Goal: Task Accomplishment & Management: Manage account settings

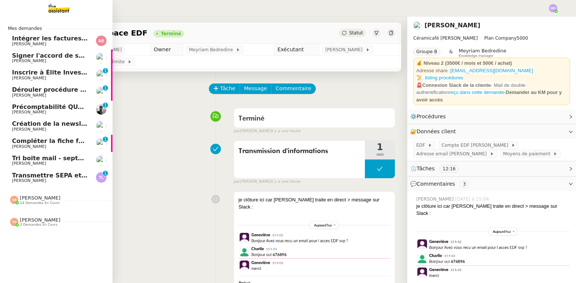
click at [61, 45] on span "[PERSON_NAME]" at bounding box center [50, 44] width 76 height 4
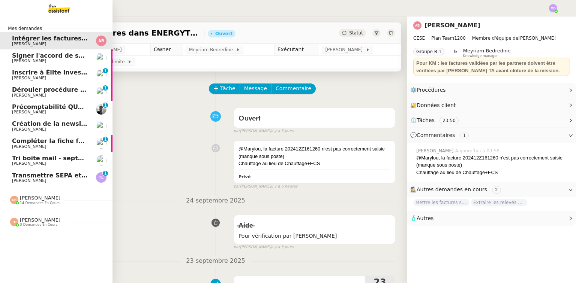
drag, startPoint x: 49, startPoint y: 163, endPoint x: 224, endPoint y: 146, distance: 175.9
click at [46, 163] on span "[PERSON_NAME]" at bounding box center [29, 163] width 34 height 5
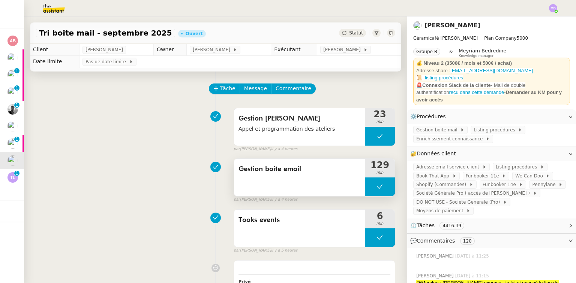
click at [377, 187] on icon at bounding box center [380, 187] width 6 height 6
click at [365, 191] on button at bounding box center [380, 187] width 30 height 19
click at [369, 190] on icon at bounding box center [372, 187] width 6 height 6
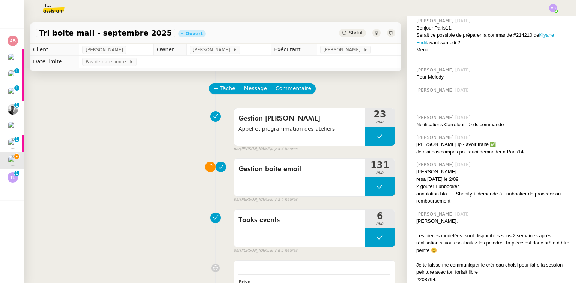
scroll to position [8736, 0]
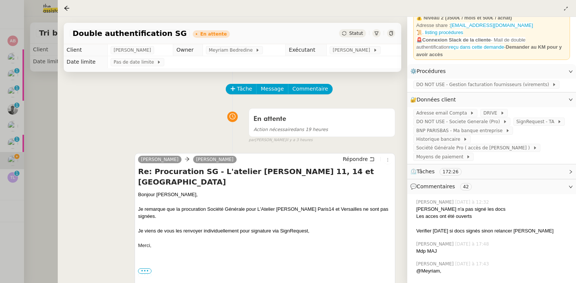
scroll to position [120, 0]
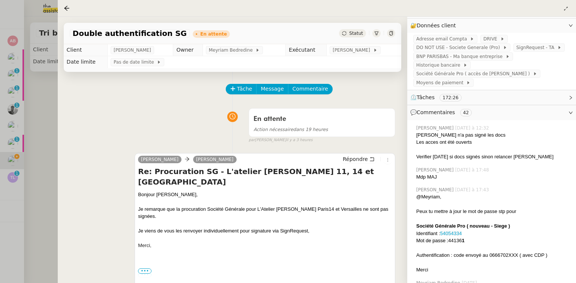
click at [4, 47] on div at bounding box center [288, 141] width 576 height 283
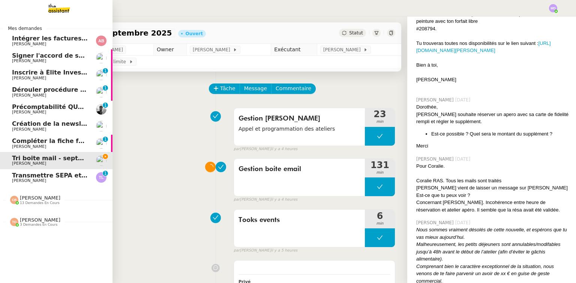
click at [15, 58] on span "Signer l'accord de subvention Porticus" at bounding box center [77, 55] width 130 height 7
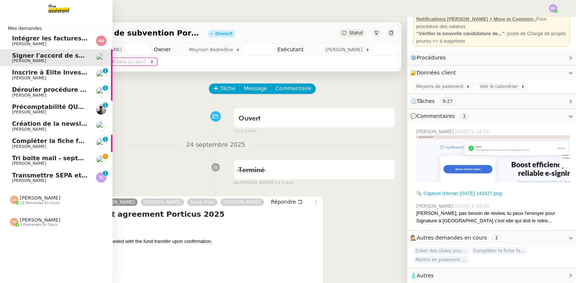
scroll to position [79, 0]
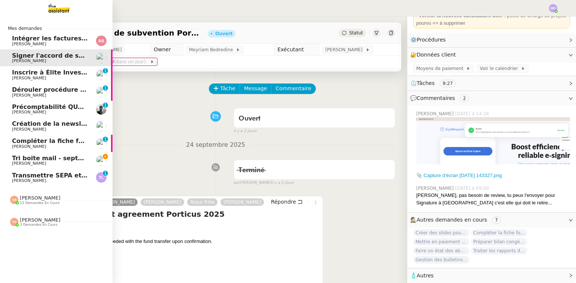
click at [68, 200] on nz-divider "[PERSON_NAME] 13 demandes en cours" at bounding box center [59, 200] width 112 height 10
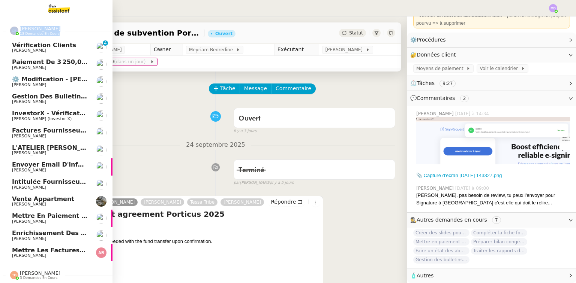
scroll to position [172, 0]
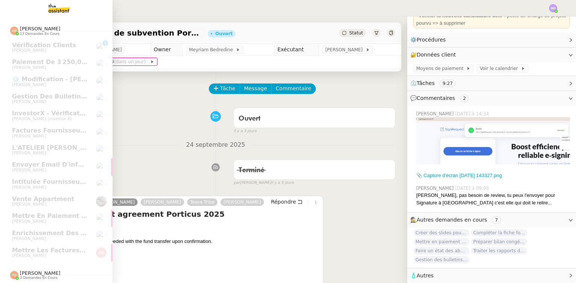
click at [49, 271] on div "[PERSON_NAME] Orec 3 demandes en cours" at bounding box center [40, 276] width 40 height 10
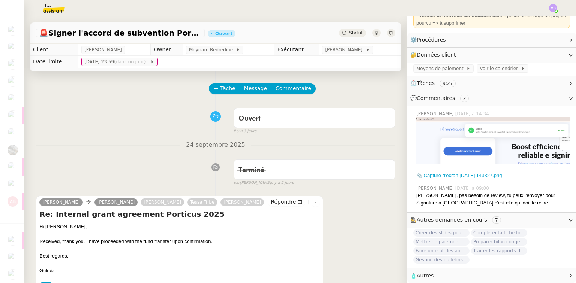
click at [93, 146] on nz-divider "24 septembre 2025" at bounding box center [215, 145] width 359 height 10
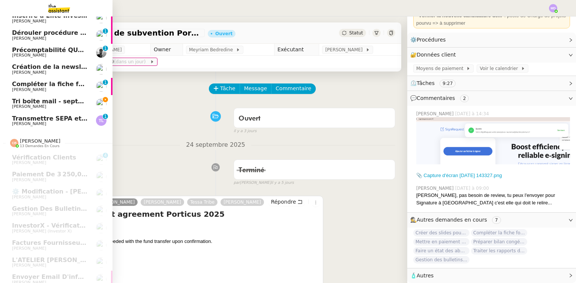
scroll to position [0, 0]
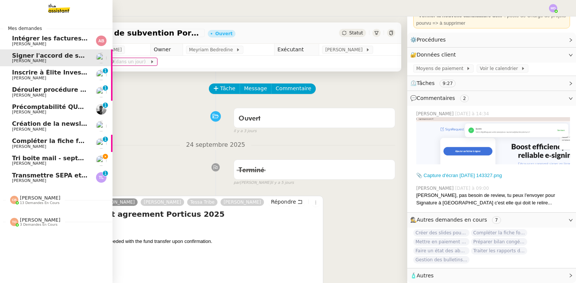
click at [51, 41] on span "Intégrer les factures dans ENERGYTRACK" at bounding box center [81, 38] width 139 height 7
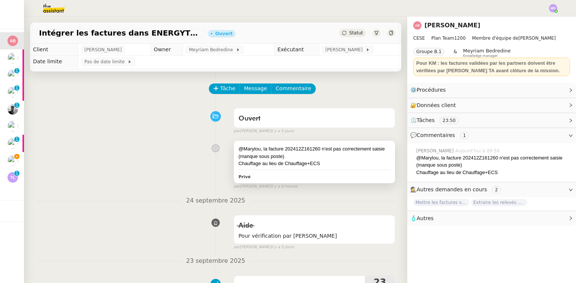
click at [300, 150] on div "@Marylou, la facture 202412Z161260 n'est pas correctement saisie (manque sous p…" at bounding box center [314, 152] width 152 height 15
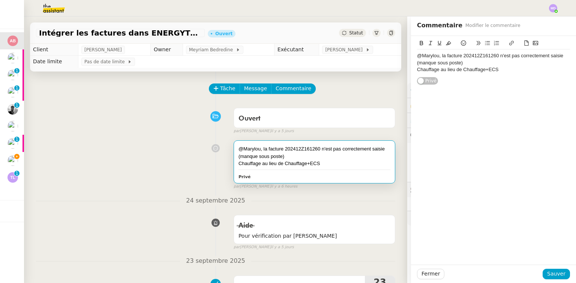
click at [377, 85] on div "Tâche Message Commentaire" at bounding box center [303, 93] width 186 height 18
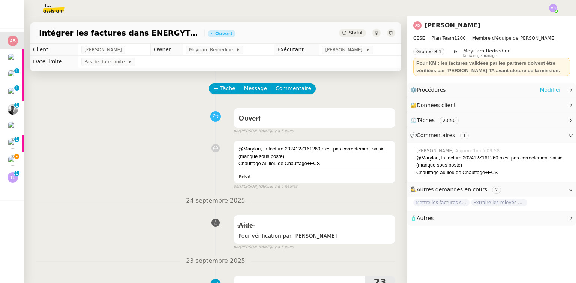
click at [551, 87] on link "Modifier" at bounding box center [550, 90] width 21 height 9
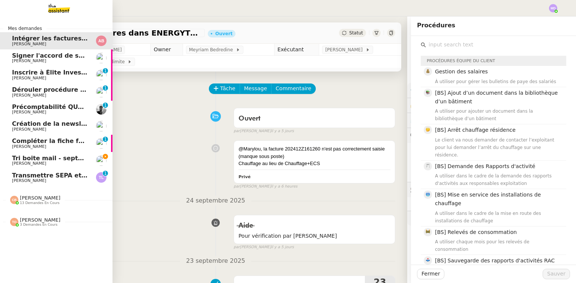
click at [50, 7] on img at bounding box center [53, 8] width 58 height 16
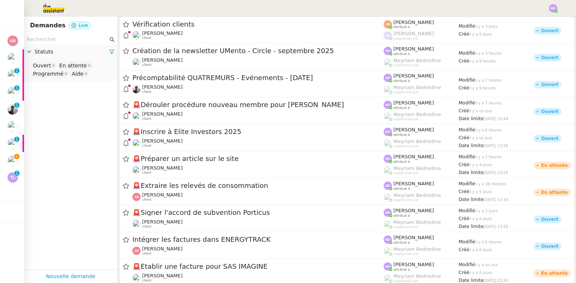
click at [65, 39] on input "text" at bounding box center [67, 39] width 81 height 9
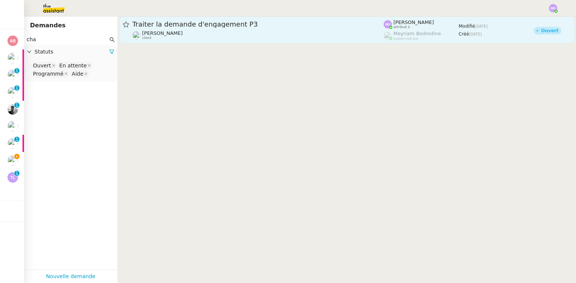
type input "cha"
click at [177, 31] on span "[PERSON_NAME]" at bounding box center [162, 33] width 40 height 6
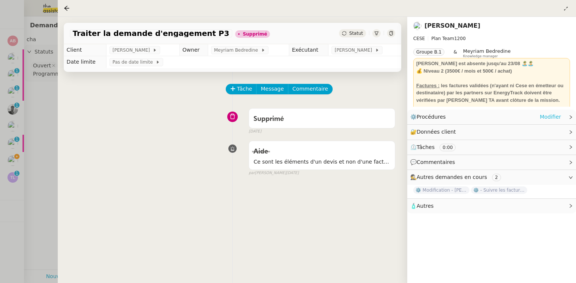
click at [550, 118] on link "Modifier" at bounding box center [550, 117] width 21 height 9
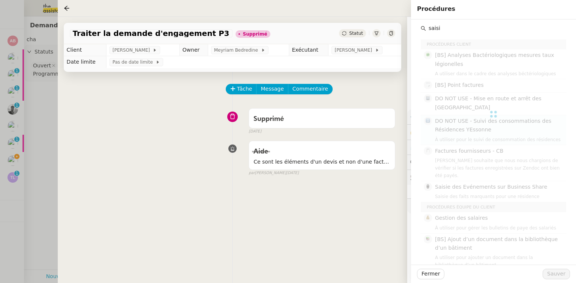
type input "saisie"
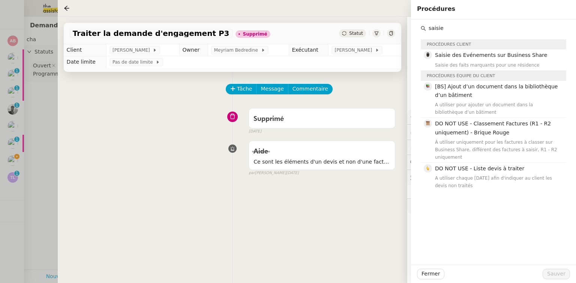
drag, startPoint x: 443, startPoint y: 31, endPoint x: 427, endPoint y: 29, distance: 16.3
click at [427, 28] on input "saisie" at bounding box center [496, 28] width 140 height 10
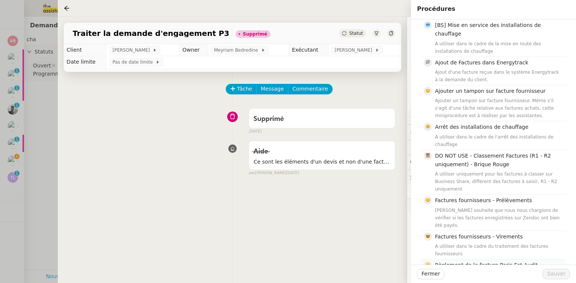
scroll to position [61, 0]
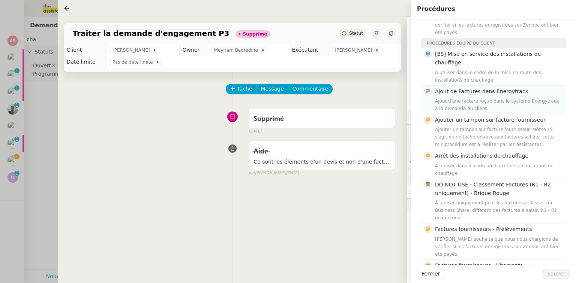
type input "fac"
click at [463, 97] on div "Ajout d'une facture reçue dans le système Energytrack à la demande du client." at bounding box center [498, 104] width 127 height 15
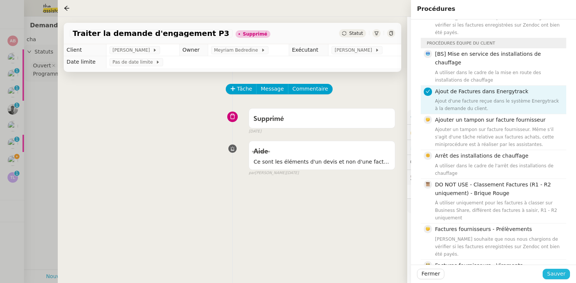
click at [560, 274] on span "Sauver" at bounding box center [556, 274] width 18 height 9
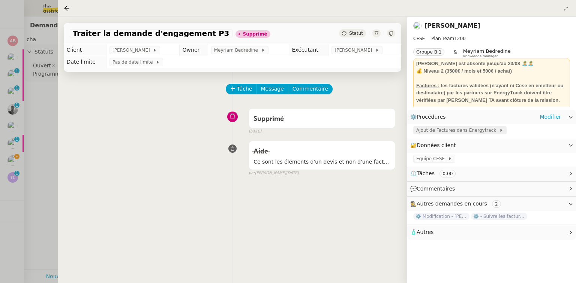
click at [450, 131] on span "Ajout de Factures dans Energytrack" at bounding box center [457, 130] width 83 height 7
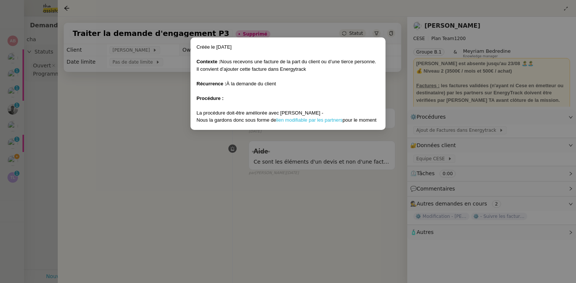
click at [290, 120] on link "lien modifiable par les partners" at bounding box center [309, 120] width 66 height 6
drag, startPoint x: 48, startPoint y: 102, endPoint x: 33, endPoint y: 128, distance: 30.0
click at [48, 103] on nz-modal-container "Créée le [DATE] Contexte : Nous recevons une facture de la part du client ou d’…" at bounding box center [288, 141] width 576 height 283
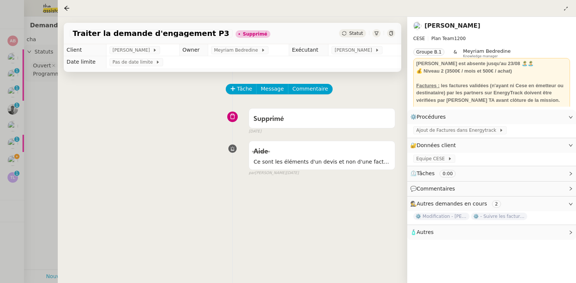
click at [13, 160] on div at bounding box center [288, 141] width 576 height 283
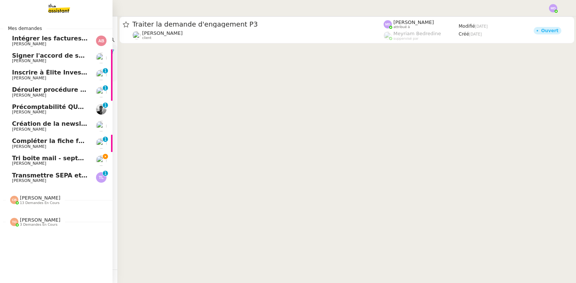
click at [61, 40] on span "Intégrer les factures dans ENERGYTRACK" at bounding box center [81, 38] width 139 height 7
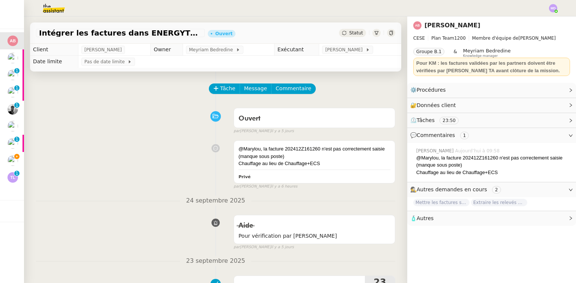
click at [466, 157] on div "@Marylou, la facture 202412Z161260 n'est pas correctement saisie (manque sous p…" at bounding box center [493, 161] width 154 height 15
copy div "202412Z161260"
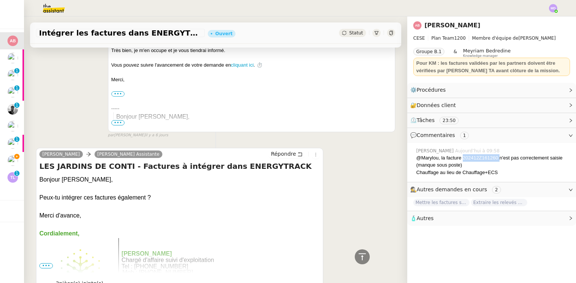
scroll to position [414, 0]
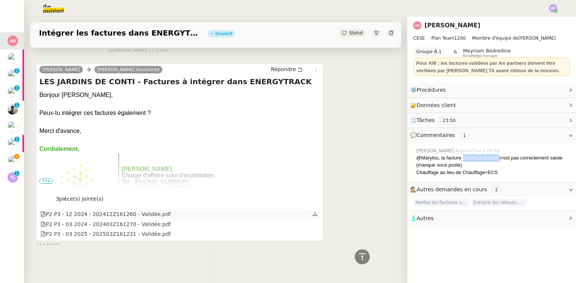
click at [312, 211] on icon at bounding box center [314, 213] width 5 height 5
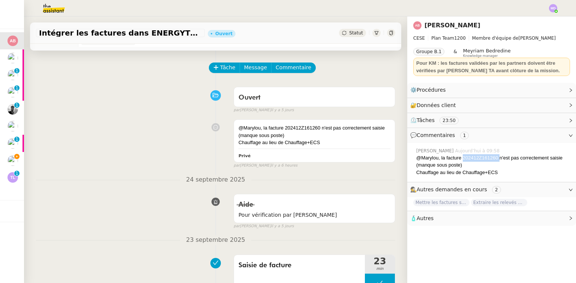
scroll to position [0, 0]
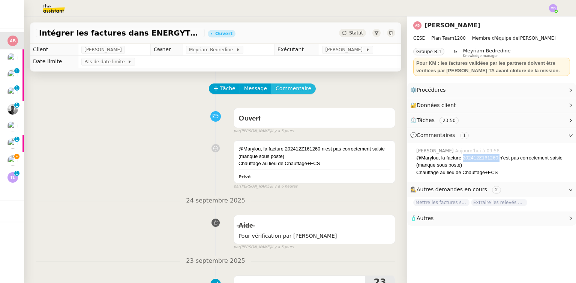
click at [292, 93] on span "Commentaire" at bounding box center [294, 88] width 36 height 9
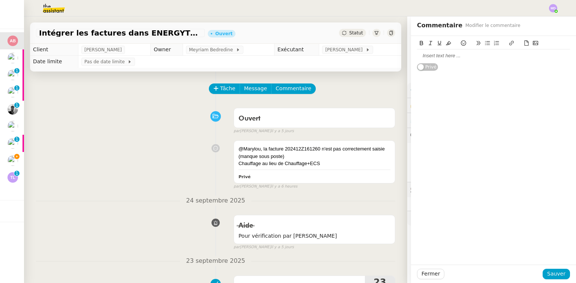
click at [433, 54] on div at bounding box center [493, 55] width 153 height 7
click at [554, 276] on span "Sauver" at bounding box center [556, 274] width 18 height 9
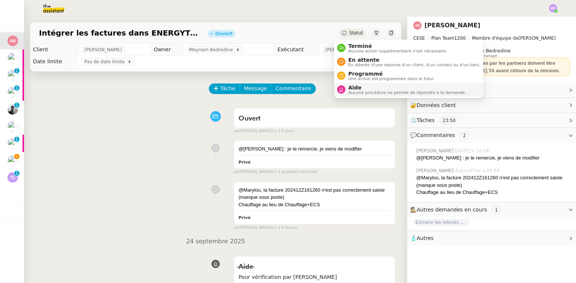
click at [351, 85] on span "Aide" at bounding box center [407, 88] width 118 height 6
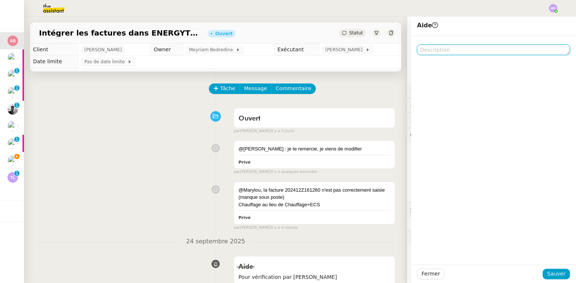
click at [432, 51] on textarea at bounding box center [493, 50] width 153 height 10
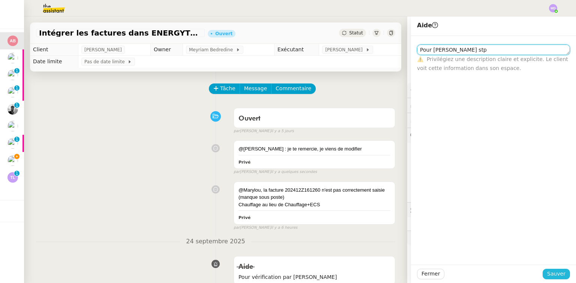
type textarea "Pour [PERSON_NAME] stp"
click at [558, 276] on span "Sauver" at bounding box center [556, 274] width 18 height 9
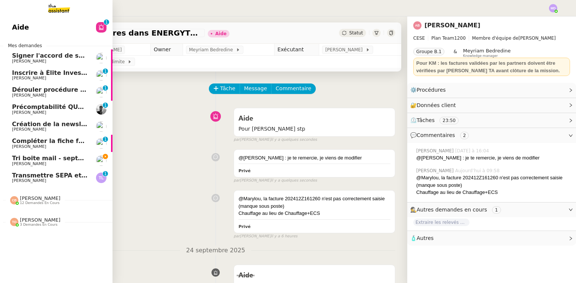
click at [28, 161] on span "Tri boite mail - septembre 2025" at bounding box center [65, 158] width 106 height 7
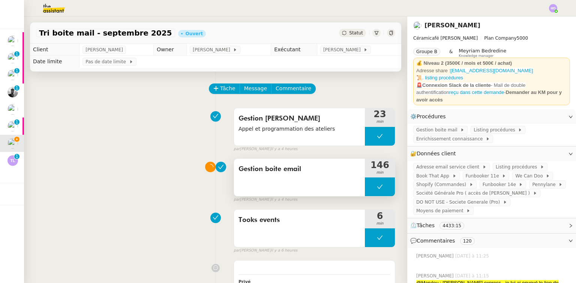
click at [375, 181] on button at bounding box center [380, 187] width 30 height 19
click at [381, 184] on div at bounding box center [380, 187] width 30 height 19
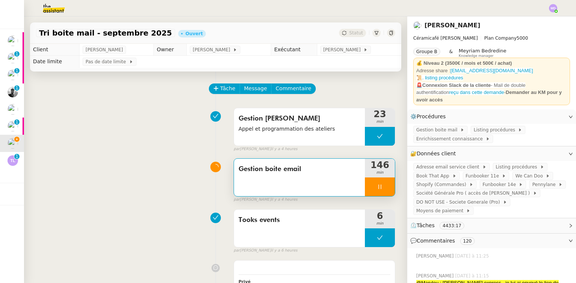
click at [381, 184] on div at bounding box center [380, 187] width 30 height 19
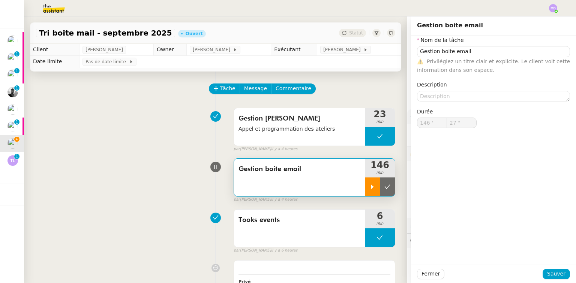
click at [382, 184] on button at bounding box center [387, 187] width 15 height 19
type input "Gestion boite email"
type input "146 '"
type input "25 ""
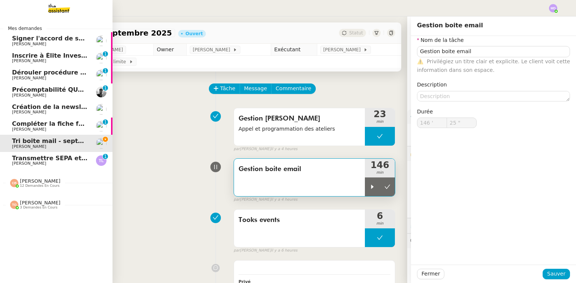
click at [23, 110] on span "[PERSON_NAME]" at bounding box center [29, 112] width 34 height 5
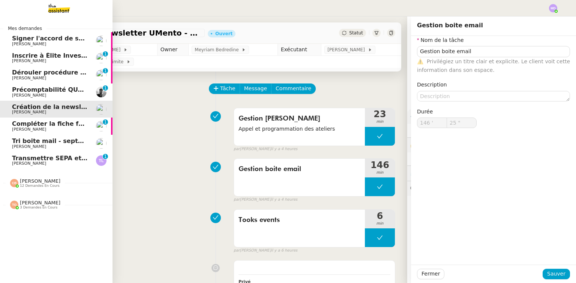
click at [69, 110] on span "Création de la newsletter UMento - Circle - septembre 2025" at bounding box center [113, 106] width 202 height 7
type input "Gestion boite email"
type input "146 '"
type input "25 ""
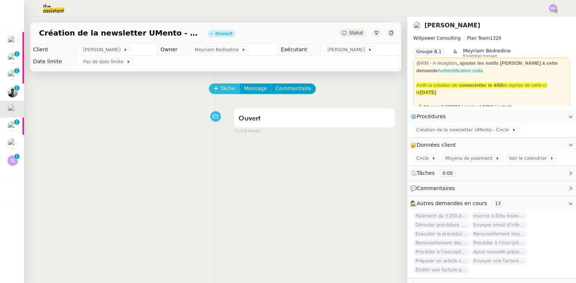
click at [222, 89] on span "Tâche" at bounding box center [227, 88] width 15 height 9
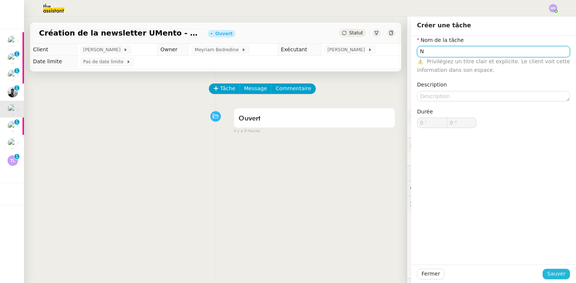
type input "N"
click at [549, 273] on span "Sauver" at bounding box center [556, 274] width 18 height 9
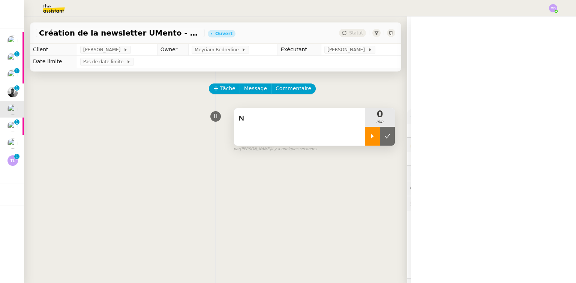
click at [365, 137] on div at bounding box center [372, 136] width 15 height 19
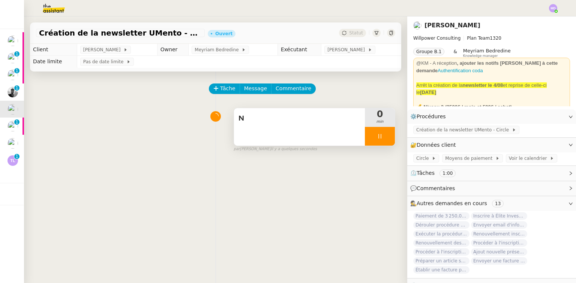
click at [310, 114] on span "N" at bounding box center [299, 118] width 122 height 11
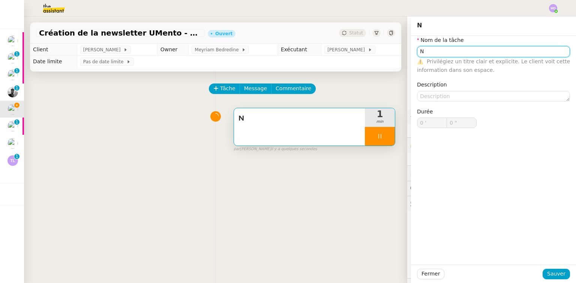
type input "Ne"
click at [441, 49] on input "Ne" at bounding box center [493, 51] width 153 height 11
type input "2 ""
type input "Newsletter"
type input "18 ""
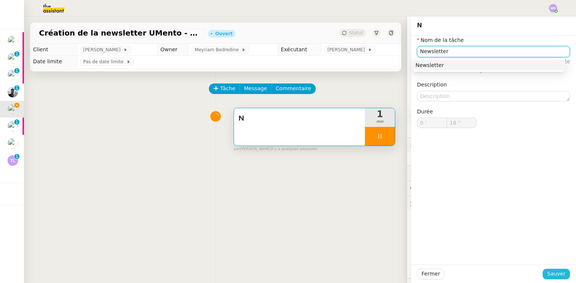
type input "Newsletter"
drag, startPoint x: 551, startPoint y: 271, endPoint x: 542, endPoint y: 266, distance: 10.1
click at [550, 269] on button "Sauver" at bounding box center [556, 274] width 27 height 10
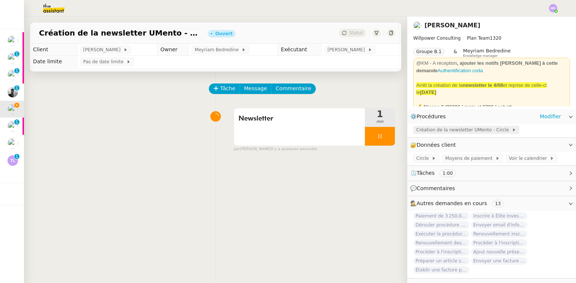
click at [445, 132] on span "Création de la newsletter UMento - Circle" at bounding box center [464, 129] width 96 height 7
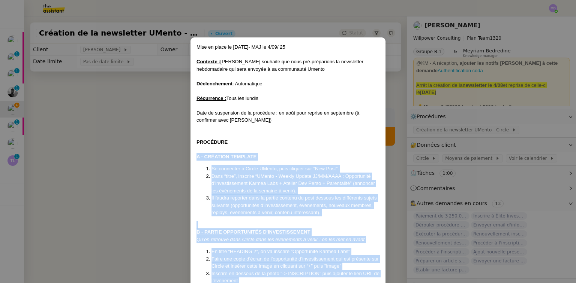
drag, startPoint x: 355, startPoint y: 232, endPoint x: 193, endPoint y: 154, distance: 179.8
copy div "L - IPSUMDOL SITAMETC Ad elitseddo e Tempor INcidi, utla etdolor mag “Ali Enim”…"
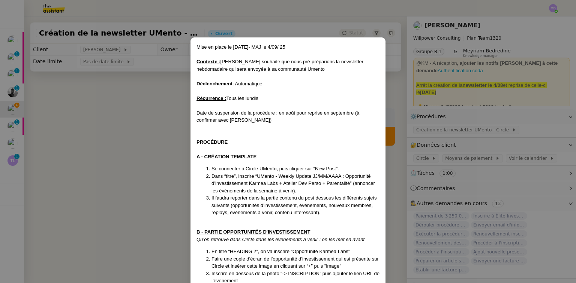
click at [103, 150] on nz-modal-container "Mise en place le [DATE]- MAJ le 4/09/ 25 Contexte : [PERSON_NAME] souhaite que …" at bounding box center [288, 141] width 576 height 283
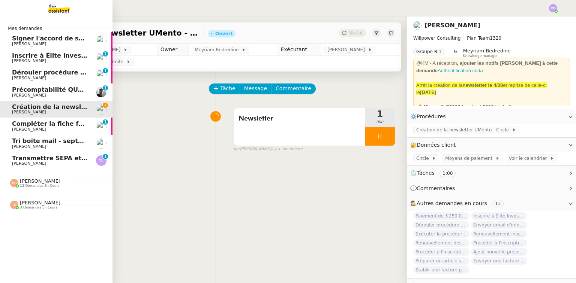
click at [33, 79] on span "[PERSON_NAME]" at bounding box center [29, 78] width 34 height 5
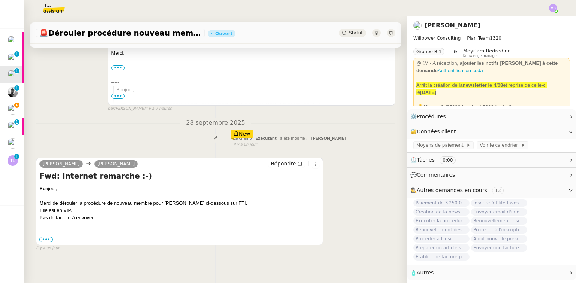
scroll to position [174, 0]
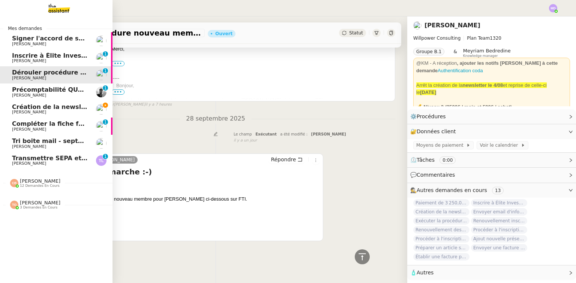
click at [26, 94] on span "[PERSON_NAME]" at bounding box center [29, 95] width 34 height 5
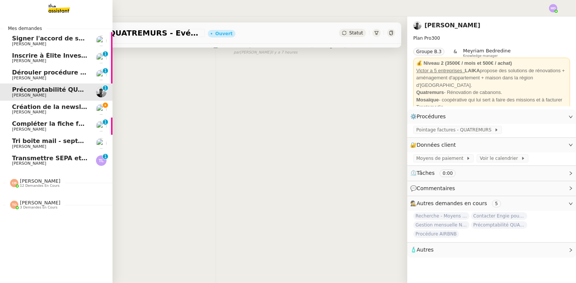
scroll to position [99, 0]
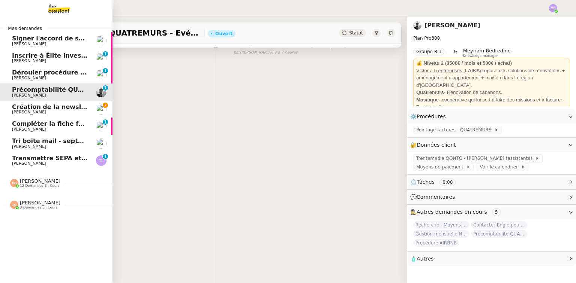
click at [35, 162] on span "[PERSON_NAME]" at bounding box center [50, 164] width 76 height 4
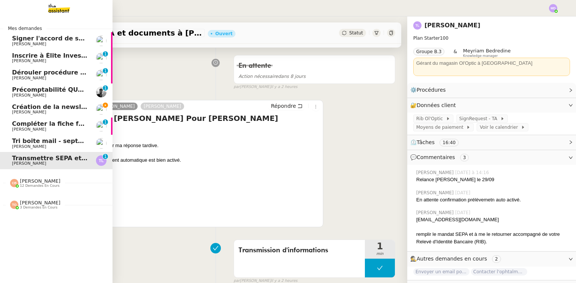
click at [13, 113] on span "[PERSON_NAME]" at bounding box center [29, 112] width 34 height 5
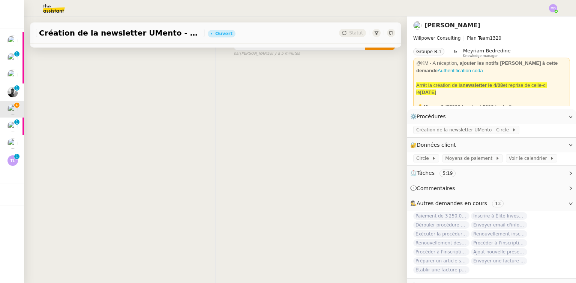
click at [120, 156] on div "Tâche Message Commentaire Veuillez patienter une erreur s'est produite 👌👌👌 mess…" at bounding box center [215, 117] width 383 height 283
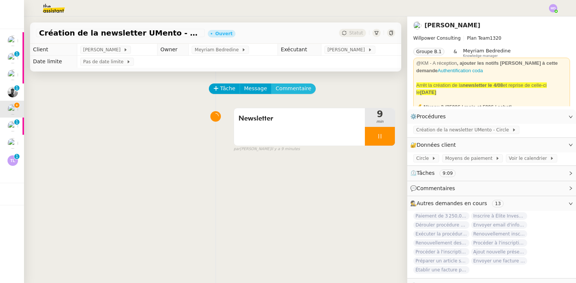
click at [291, 87] on span "Commentaire" at bounding box center [294, 88] width 36 height 9
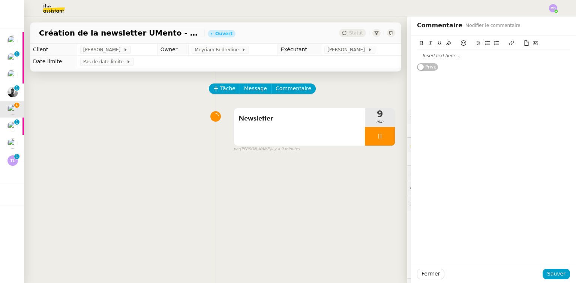
click at [457, 55] on div at bounding box center [493, 55] width 153 height 7
paste div
click at [412, 63] on div "Manquent replays : Atelier Effectuation : Obtenir plus de résultats avec les mo…" at bounding box center [493, 71] width 165 height 70
click at [417, 63] on strong "Atelier Effectuation : Obtenir plus de résultats avec les moyens existants" at bounding box center [491, 66] width 148 height 12
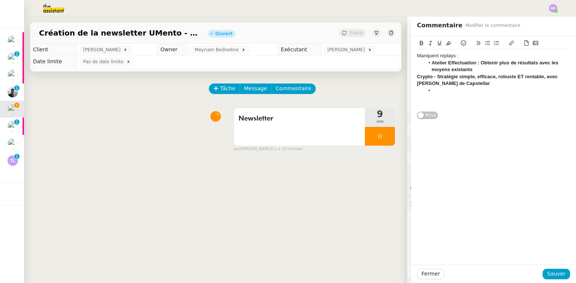
click at [474, 69] on li "Atelier Effectuation : Obtenir plus de résultats avec les moyens existants" at bounding box center [497, 67] width 146 height 14
click at [458, 93] on li at bounding box center [497, 90] width 146 height 7
click at [546, 268] on div "Fermer Sauver" at bounding box center [493, 274] width 165 height 18
click at [544, 272] on button "Sauver" at bounding box center [556, 274] width 27 height 10
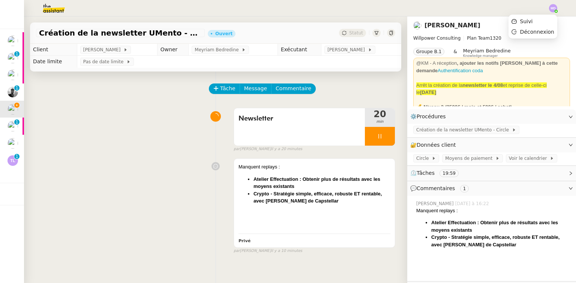
click at [553, 8] on img at bounding box center [553, 8] width 8 height 8
click at [540, 22] on li "Suivi" at bounding box center [532, 21] width 49 height 10
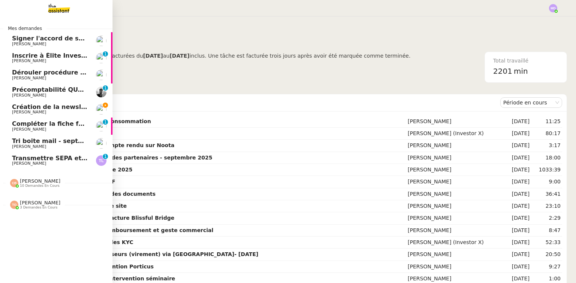
click at [35, 109] on span "Création de la newsletter UMento - Circle - septembre 2025" at bounding box center [113, 106] width 202 height 7
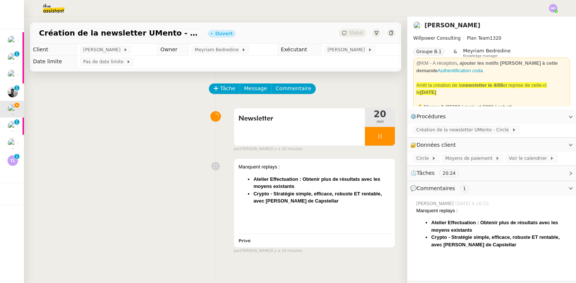
click at [118, 76] on div "Tâche Message Commentaire Veuillez patienter une erreur s'est produite 👌👌👌 mess…" at bounding box center [215, 213] width 383 height 283
click at [70, 222] on div "Manquent replays : Atelier Effectuation : Obtenir plus de résultats avec les mo…" at bounding box center [215, 204] width 359 height 99
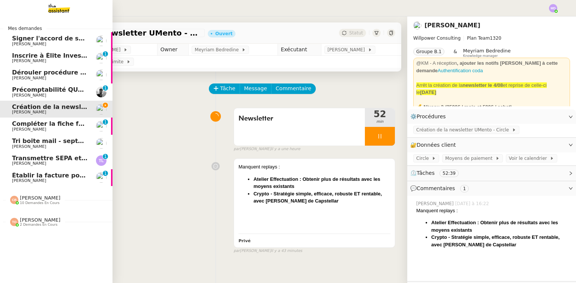
click at [33, 201] on span "10 demandes en cours" at bounding box center [40, 203] width 40 height 4
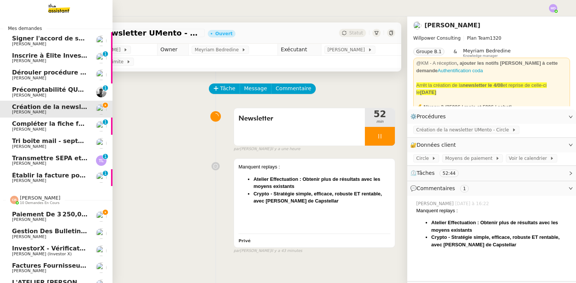
click at [35, 233] on span "Gestion des bulletins des salaires- [DATE]" at bounding box center [84, 231] width 144 height 7
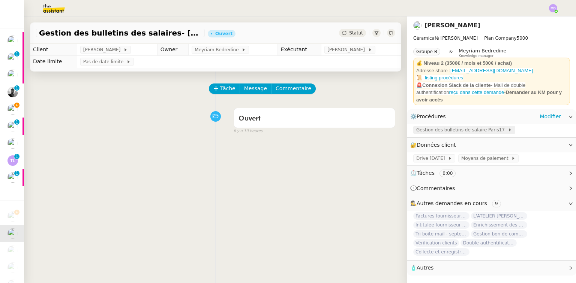
click at [450, 126] on span "Gestion des bulletins de salaire Paris17" at bounding box center [461, 129] width 91 height 7
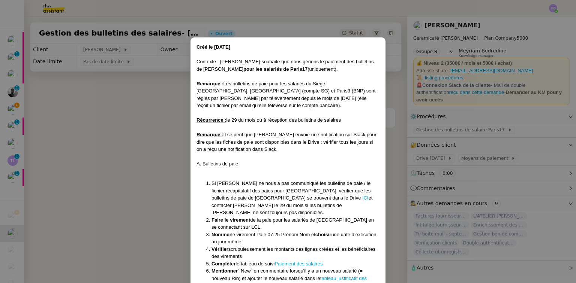
click at [67, 88] on nz-modal-container "Créé le [DATE] Contexte : [PERSON_NAME] souhaite que nous gérions le paiement d…" at bounding box center [288, 141] width 576 height 283
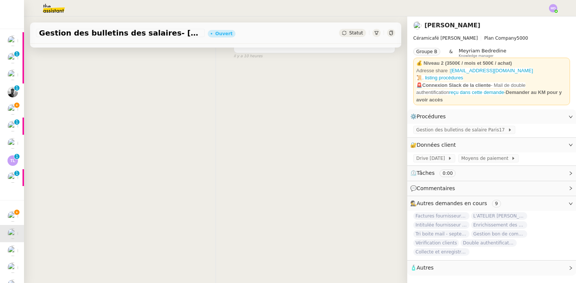
scroll to position [90, 0]
click at [76, 85] on div "Tâche Message Commentaire Veuillez patienter une erreur s'est produite 👌👌👌 mess…" at bounding box center [215, 123] width 383 height 283
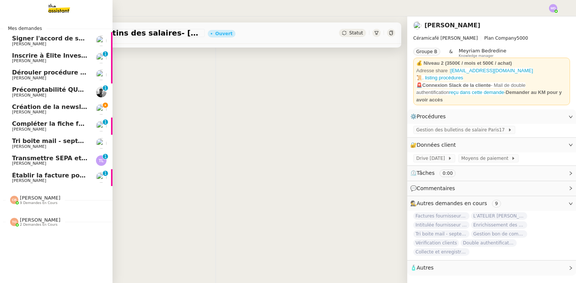
click at [9, 103] on link "Création de la newsletter UMento - Circle - [DATE] [PERSON_NAME]" at bounding box center [56, 109] width 112 height 17
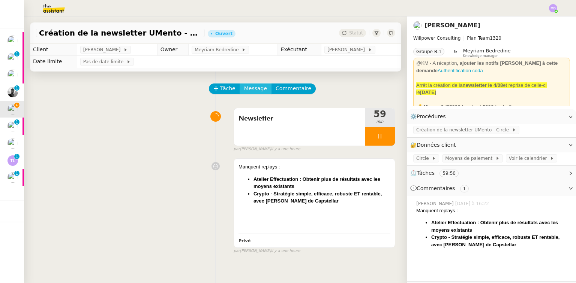
click at [253, 93] on span "Message" at bounding box center [255, 88] width 23 height 9
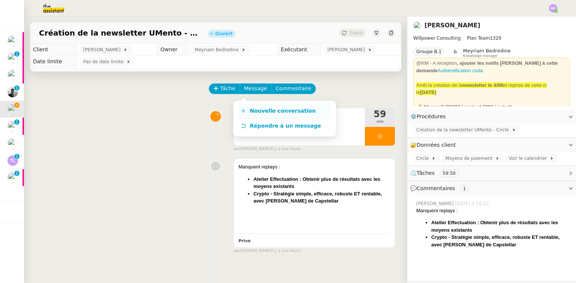
click at [253, 111] on span "Nouvelle conversation" at bounding box center [283, 111] width 66 height 6
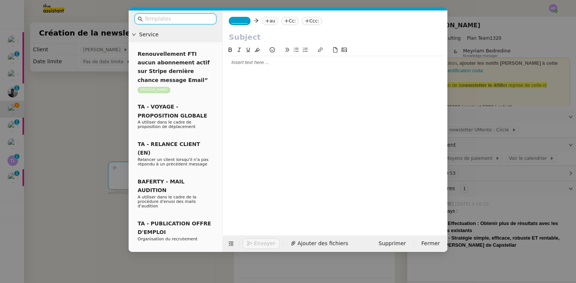
click at [187, 21] on input "text" at bounding box center [177, 19] width 67 height 9
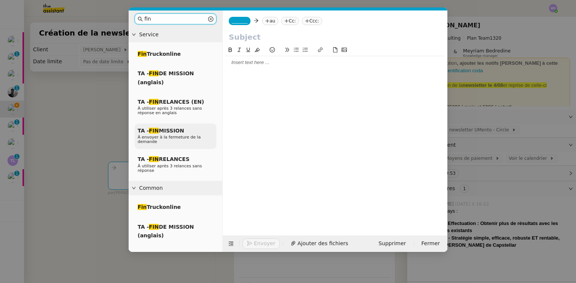
type input "fin"
click at [184, 126] on div "TA - FIN MISSION À envoyer à la fermeture de la demande" at bounding box center [176, 137] width 82 height 26
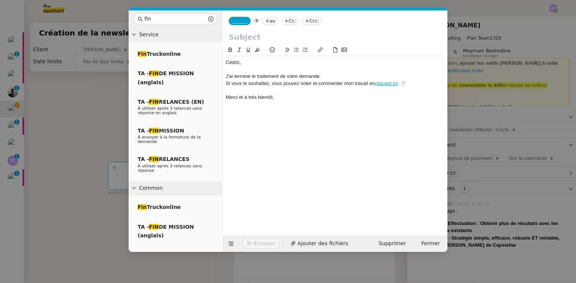
click at [235, 12] on div "_______ au Cc: Ccc:" at bounding box center [335, 20] width 225 height 21
click at [233, 24] on span "_______" at bounding box center [240, 20] width 16 height 5
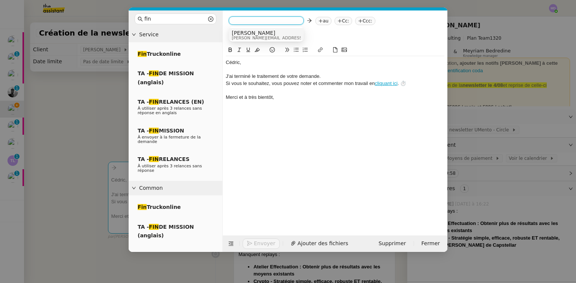
click at [240, 33] on span "[PERSON_NAME]" at bounding box center [285, 33] width 106 height 6
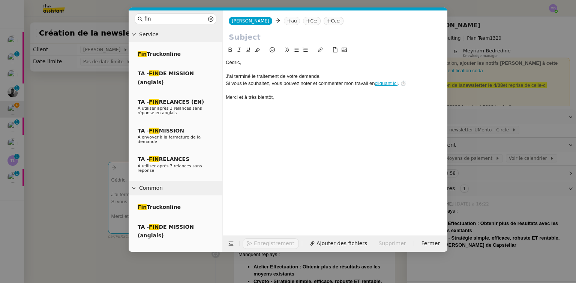
click at [284, 20] on nz-tag "au" at bounding box center [292, 21] width 16 height 8
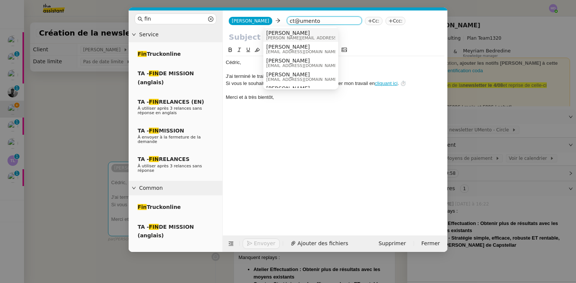
click at [276, 31] on span "[PERSON_NAME]" at bounding box center [319, 33] width 106 height 6
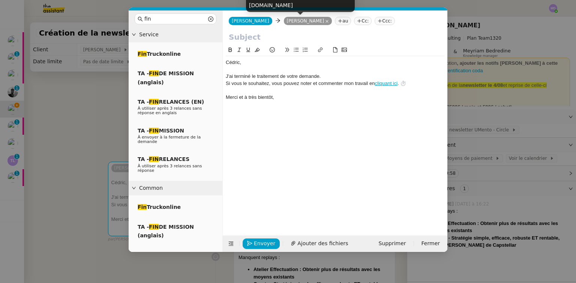
click at [301, 19] on nz-tag "[PERSON_NAME]" at bounding box center [308, 21] width 48 height 8
click at [300, 21] on nz-tag "[PERSON_NAME]" at bounding box center [308, 21] width 48 height 8
click at [325, 21] on icon at bounding box center [327, 21] width 4 height 4
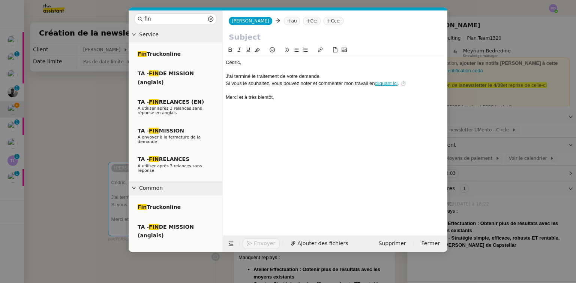
click at [284, 21] on nz-tag "au" at bounding box center [292, 21] width 16 height 8
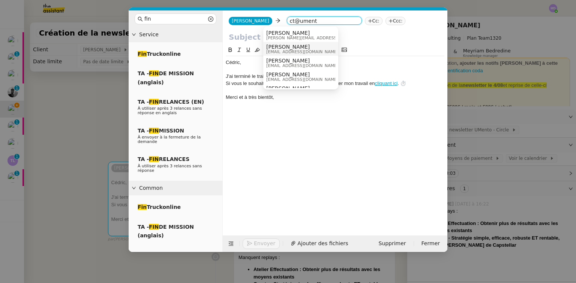
type input "ct@ument"
click at [288, 47] on span "[PERSON_NAME]" at bounding box center [302, 47] width 72 height 6
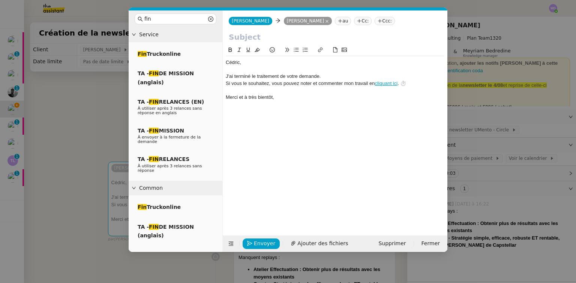
click at [270, 38] on input "text" at bounding box center [335, 36] width 213 height 11
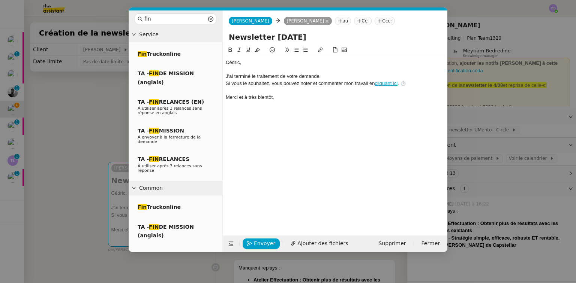
type input "Newsletter [DATE]"
click at [227, 63] on div "﻿[PERSON_NAME]﻿," at bounding box center [335, 62] width 219 height 7
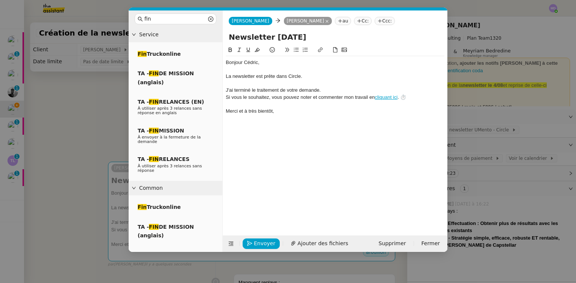
click at [294, 77] on div "La newsletter est prête dans Circle." at bounding box center [335, 76] width 219 height 7
click at [322, 51] on icon at bounding box center [320, 49] width 5 height 5
paste input "[URL][DOMAIN_NAME]"
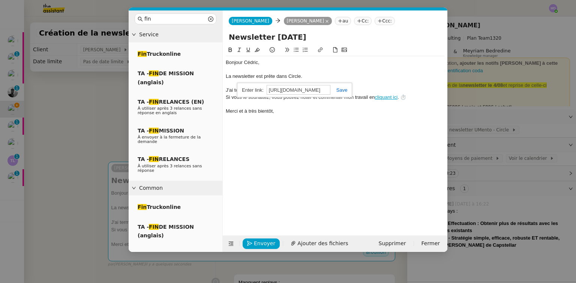
type input "[URL][DOMAIN_NAME]"
click at [340, 90] on link at bounding box center [338, 90] width 17 height 6
click at [256, 81] on div at bounding box center [335, 83] width 219 height 7
click at [256, 78] on div "La newsletter est prête dans Circle ." at bounding box center [335, 76] width 219 height 7
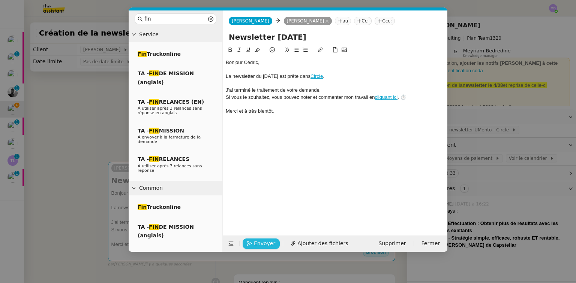
click at [259, 239] on button "Envoyer" at bounding box center [261, 244] width 37 height 10
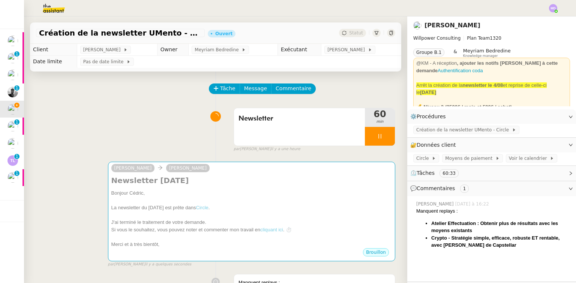
click at [259, 238] on nz-modal-container "fin Service Fin Truckonline TA - FIN DE MISSION (anglais) TA - FIN RELANCES (EN…" at bounding box center [288, 141] width 576 height 283
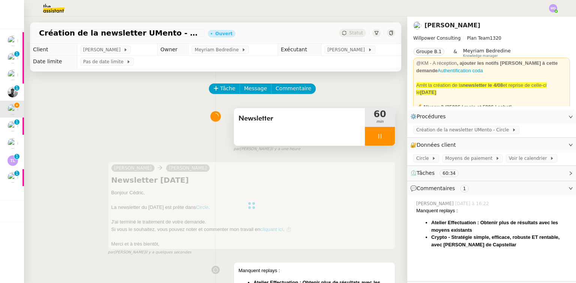
click at [377, 140] on div at bounding box center [380, 136] width 30 height 19
click at [380, 142] on button at bounding box center [387, 136] width 15 height 19
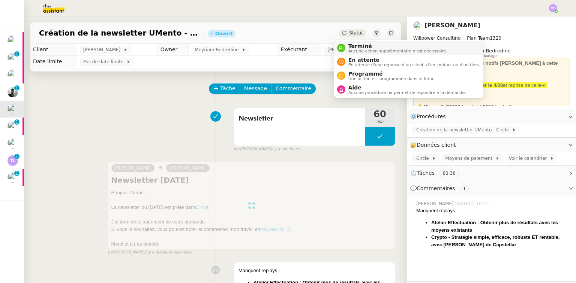
click at [347, 42] on li "Terminé Aucune action supplémentaire n'est nécessaire." at bounding box center [408, 48] width 149 height 14
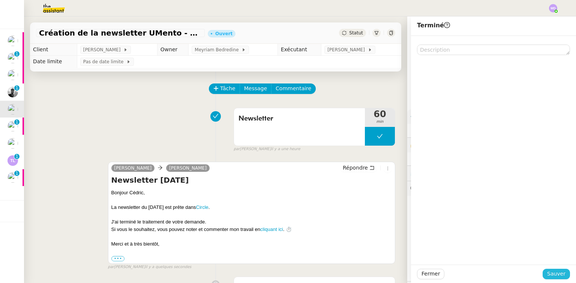
click at [547, 271] on span "Sauver" at bounding box center [556, 274] width 18 height 9
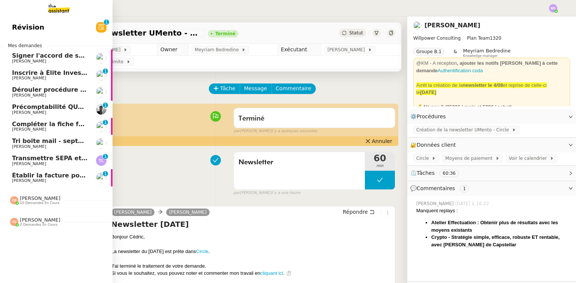
click at [35, 124] on span "Compléter la fiche fournisseur" at bounding box center [63, 124] width 102 height 7
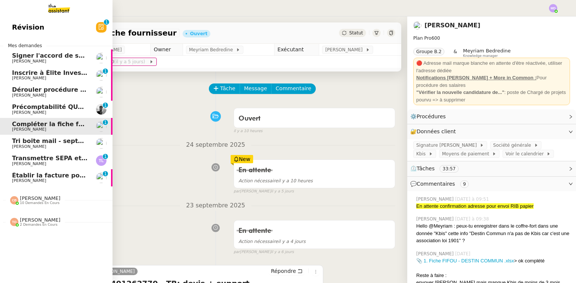
drag, startPoint x: 47, startPoint y: 145, endPoint x: 162, endPoint y: 154, distance: 115.1
click at [46, 145] on span "[PERSON_NAME]" at bounding box center [29, 146] width 34 height 5
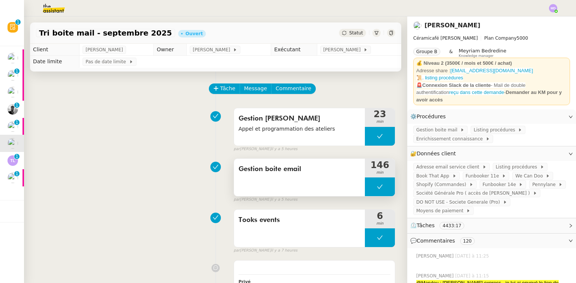
click at [365, 187] on button at bounding box center [380, 187] width 30 height 19
click at [369, 187] on icon at bounding box center [372, 187] width 6 height 6
click at [461, 135] on span "Enrichissement connaissance" at bounding box center [450, 138] width 69 height 7
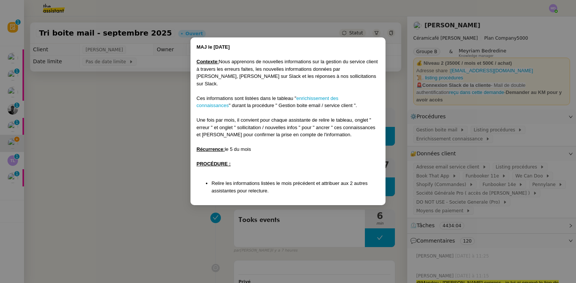
click at [324, 95] on div "Ces informations sont listées dans le tableau " enrichissement des connaissance…" at bounding box center [287, 102] width 183 height 15
click at [326, 96] on link "enrichissement des connaissances" at bounding box center [267, 102] width 142 height 13
click at [168, 129] on nz-modal-container "MAJ le [DATE] Contexte : Nous apprenons de nouvelles informations sur la gestio…" at bounding box center [288, 141] width 576 height 283
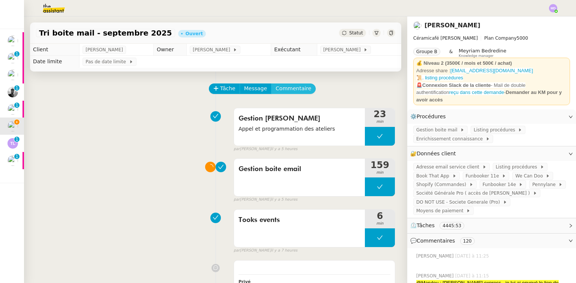
click at [294, 90] on span "Commentaire" at bounding box center [294, 88] width 36 height 9
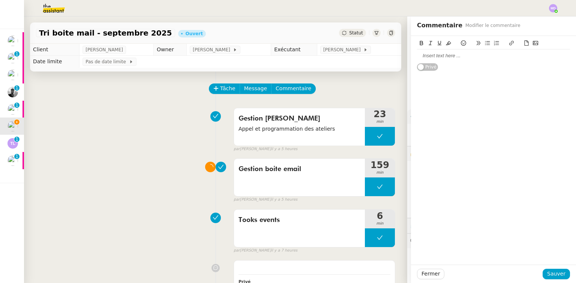
click at [438, 55] on div at bounding box center [493, 55] width 153 height 7
click at [64, 130] on div "Gestion [PERSON_NAME] Appel et programmation des ateliers 23 min false par [PER…" at bounding box center [215, 129] width 359 height 48
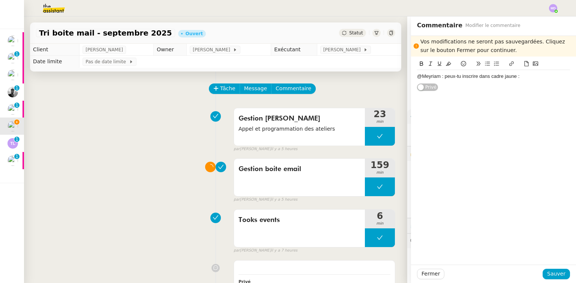
click at [520, 60] on div "@Meyriam : peux-tu inscrire dans cadre jaune :" at bounding box center [493, 72] width 153 height 24
paste div
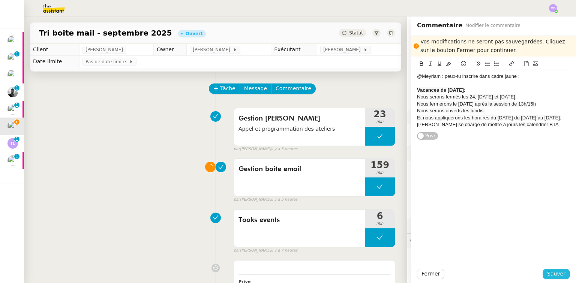
click at [552, 273] on span "Sauver" at bounding box center [556, 274] width 18 height 9
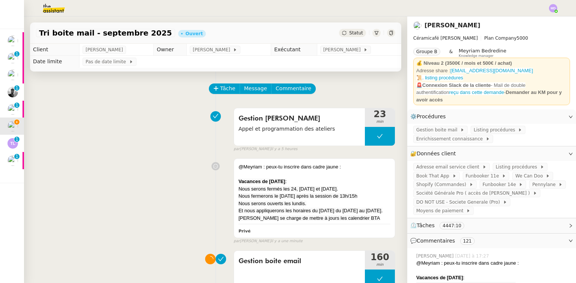
click at [538, 31] on nz-page-header-content "Céramicafé [PERSON_NAME] Plan Company 5000 Groupe B & Meyriam Bedredine Knowled…" at bounding box center [491, 68] width 157 height 75
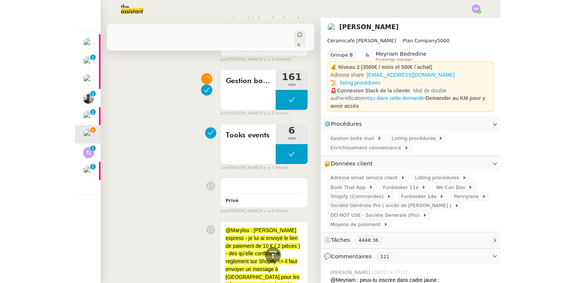
scroll to position [270, 0]
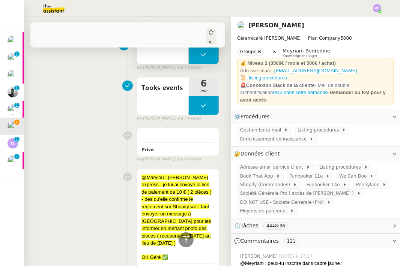
click at [206, 64] on button at bounding box center [204, 54] width 30 height 19
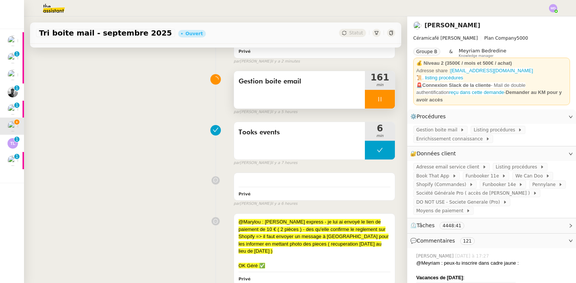
scroll to position [60, 0]
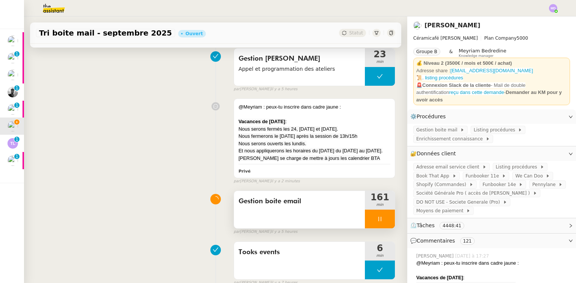
click at [381, 229] on div at bounding box center [380, 219] width 30 height 19
click at [384, 222] on icon at bounding box center [387, 219] width 6 height 6
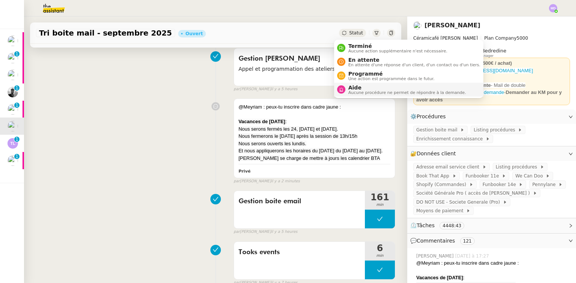
click at [355, 85] on span "Aide" at bounding box center [407, 88] width 118 height 6
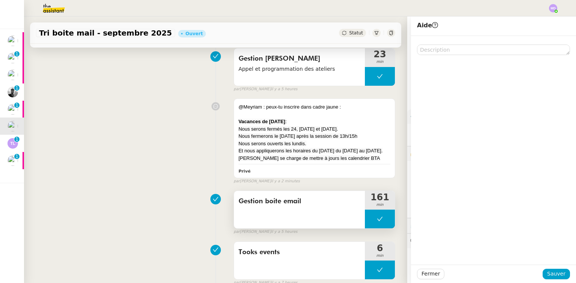
click at [378, 229] on button at bounding box center [380, 219] width 30 height 19
click at [365, 229] on div at bounding box center [380, 219] width 30 height 19
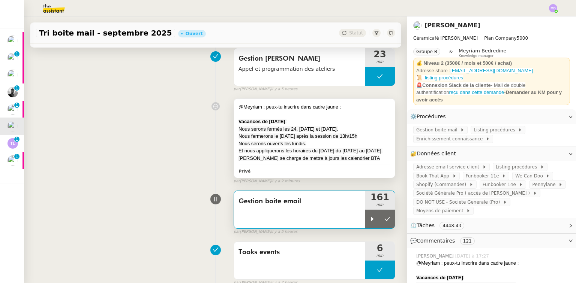
click at [340, 161] on span "[PERSON_NAME] se charge de mettre à jours les calendrier BTA" at bounding box center [309, 159] width 142 height 6
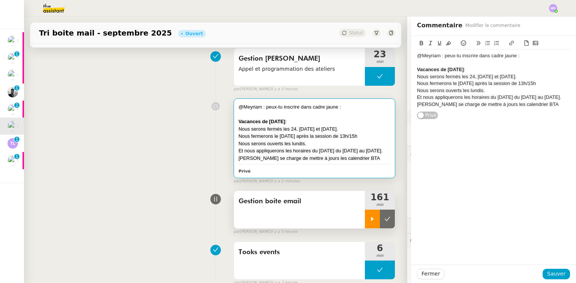
click at [365, 223] on div at bounding box center [372, 219] width 15 height 19
click at [337, 155] on div "Et nous appliquerons les horaires du [DATE] du [DATE] au [DATE]." at bounding box center [314, 150] width 152 height 7
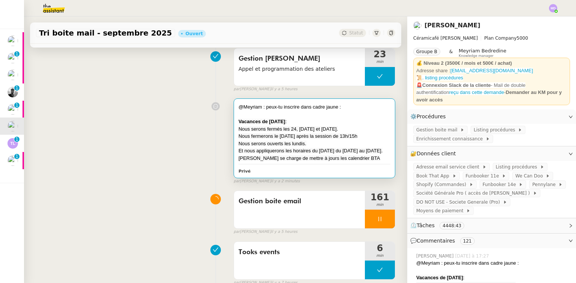
click at [319, 154] on span "Et nous appliquerons les horaires du [DATE] du [DATE] au [DATE]." at bounding box center [310, 151] width 144 height 6
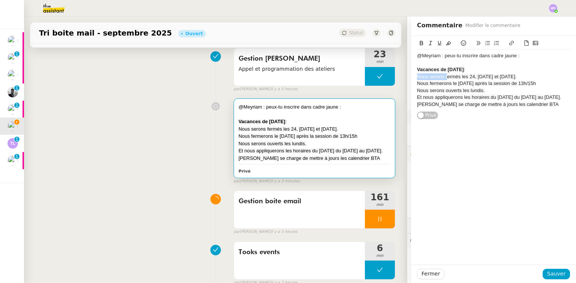
drag, startPoint x: 442, startPoint y: 78, endPoint x: 407, endPoint y: 78, distance: 35.2
click at [411, 78] on div "@Meyriam : peux-tu inscrire dans cadre jaune : Vacances de [DATE] : Nous serons…" at bounding box center [493, 78] width 165 height 84
drag, startPoint x: 447, startPoint y: 83, endPoint x: 406, endPoint y: 85, distance: 41.3
click at [406, 85] on app-ticket "Tri boite mail - [DATE] Ouvert Statut Client [PERSON_NAME] Owner [PERSON_NAME] …" at bounding box center [300, 149] width 552 height 267
drag, startPoint x: 472, startPoint y: 82, endPoint x: 514, endPoint y: 82, distance: 42.4
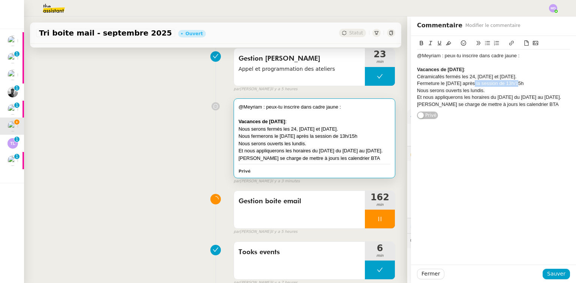
click at [514, 82] on span "Fermeture le [DATE] après la session de 13h/15h" at bounding box center [470, 84] width 106 height 6
drag, startPoint x: 443, startPoint y: 91, endPoint x: 403, endPoint y: 91, distance: 39.7
click at [403, 91] on app-ticket "Tri boite mail - [DATE] Ouvert Statut Client [PERSON_NAME] Owner [PERSON_NAME] …" at bounding box center [300, 149] width 552 height 267
drag, startPoint x: 470, startPoint y: 97, endPoint x: 411, endPoint y: 99, distance: 59.3
click at [411, 99] on div "@Meyriam : peux-tu inscrire dans cadre jaune : Vacances de [DATE] : Céramicafés…" at bounding box center [493, 78] width 165 height 84
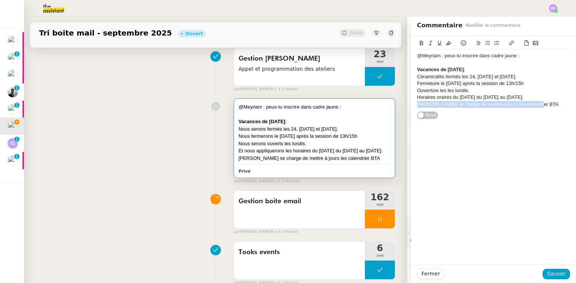
drag, startPoint x: 539, startPoint y: 112, endPoint x: 403, endPoint y: 114, distance: 136.1
click at [403, 114] on app-ticket "Tri boite mail - [DATE] Ouvert Statut Client [PERSON_NAME] Owner [PERSON_NAME] …" at bounding box center [300, 149] width 552 height 267
click at [437, 97] on span "Horaires oraires du [DATE] du [DATE] au [DATE]." at bounding box center [470, 97] width 106 height 6
drag, startPoint x: 444, startPoint y: 89, endPoint x: 436, endPoint y: 89, distance: 7.5
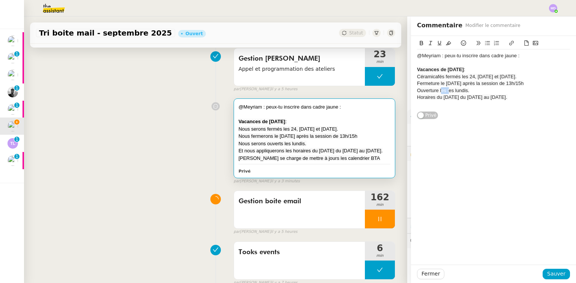
click at [436, 89] on span "Ouverture les les lundis." at bounding box center [443, 91] width 52 height 6
drag, startPoint x: 558, startPoint y: 99, endPoint x: 421, endPoint y: 96, distance: 136.5
click at [421, 96] on div "Horaires du [DATE] du [DATE] au [DATE]." at bounding box center [493, 97] width 153 height 7
click at [445, 96] on span "Horaires du [DATE] du [DATE] au [DATE]." at bounding box center [462, 97] width 90 height 6
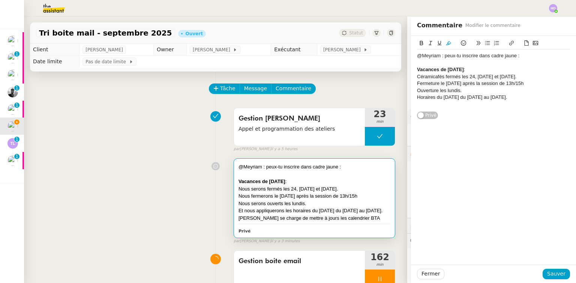
scroll to position [60, 0]
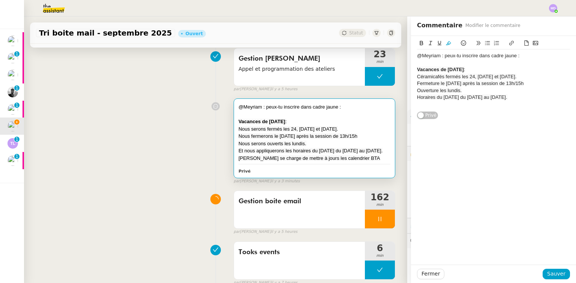
click at [435, 94] on div "Horaires du [DATE] du [DATE] au [DATE]." at bounding box center [493, 97] width 153 height 7
drag, startPoint x: 466, startPoint y: 90, endPoint x: 566, endPoint y: 105, distance: 101.2
click at [566, 105] on div "@Meyriam : peux-tu inscrire dans cadre jaune : Vacances de Noël : Céramicafés f…" at bounding box center [493, 78] width 165 height 84
click at [553, 273] on span "Sauver" at bounding box center [556, 274] width 18 height 9
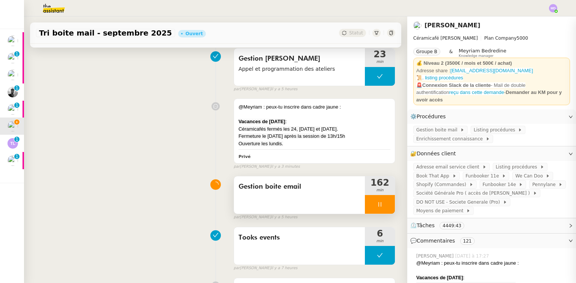
click at [358, 216] on div "Gestion boite email 162 min false par Marylou D. il y a 5 heures" at bounding box center [315, 200] width 162 height 41
click at [381, 205] on div at bounding box center [380, 204] width 30 height 19
click at [383, 205] on button at bounding box center [387, 204] width 15 height 19
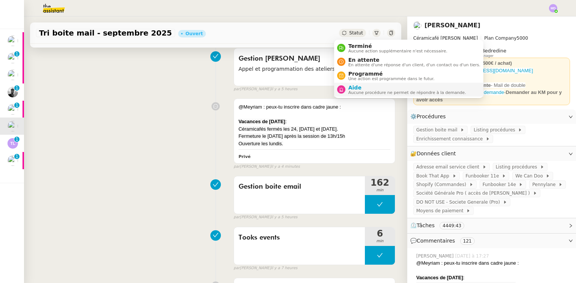
click at [357, 91] on span "Aucune procédure ne permet de répondre à la demande." at bounding box center [407, 93] width 118 height 4
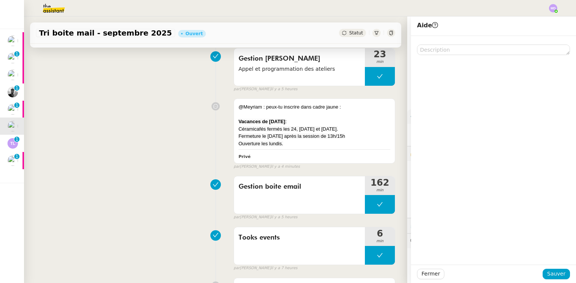
click at [557, 282] on div "Fermer Sauver" at bounding box center [493, 274] width 165 height 18
click at [556, 279] on button "Sauver" at bounding box center [556, 274] width 27 height 10
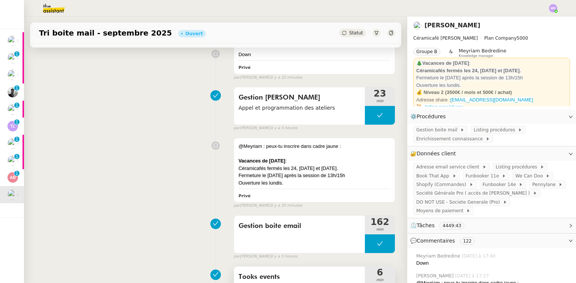
scroll to position [180, 0]
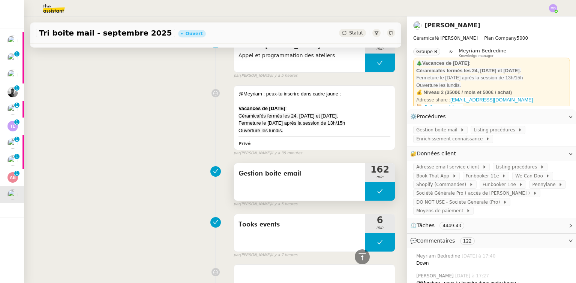
click at [377, 190] on icon at bounding box center [380, 192] width 6 height 6
click at [369, 192] on icon at bounding box center [372, 192] width 6 height 6
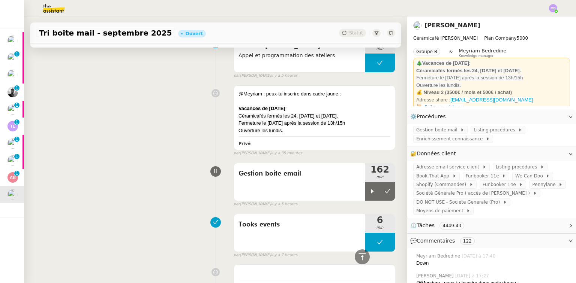
click at [13, 172] on span "Séparer et intégrer les avoirs à ENERGYTRACK" at bounding box center [2, 175] width 157 height 7
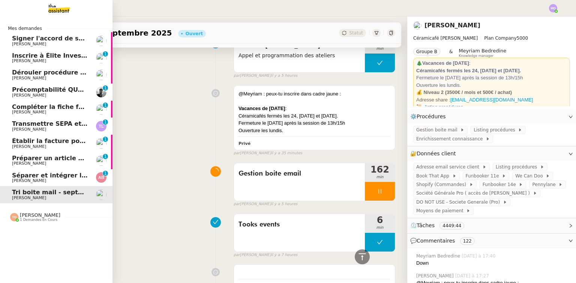
click at [42, 178] on span "Séparer et intégrer les avoirs à ENERGYTRACK" at bounding box center [90, 175] width 157 height 7
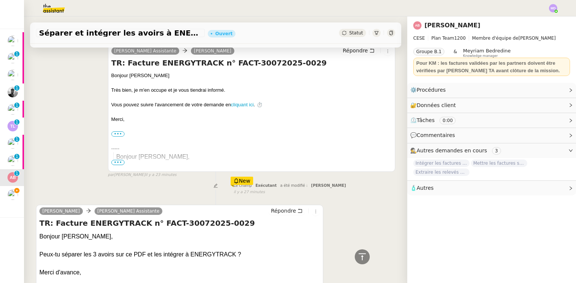
scroll to position [180, 0]
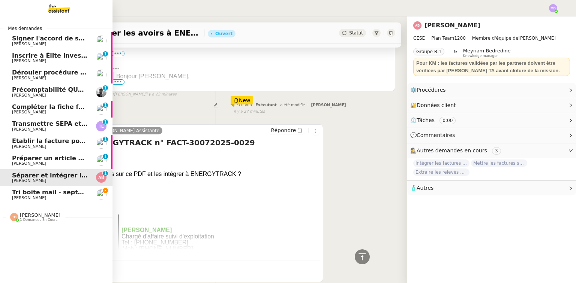
click at [12, 198] on span "[PERSON_NAME]" at bounding box center [29, 198] width 34 height 5
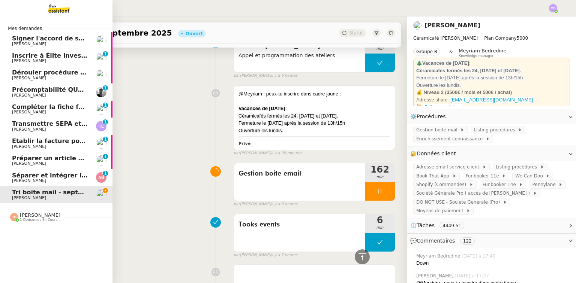
scroll to position [180, 0]
click at [42, 216] on span "[PERSON_NAME]" at bounding box center [40, 216] width 40 height 6
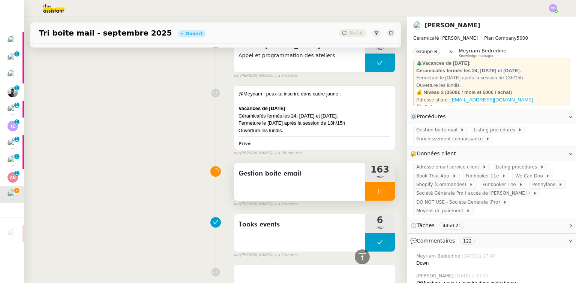
click at [385, 195] on div at bounding box center [380, 191] width 30 height 19
click at [383, 195] on button at bounding box center [387, 191] width 15 height 19
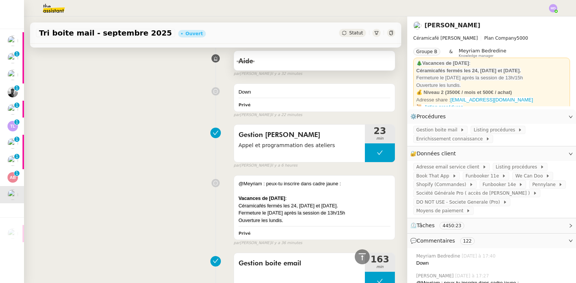
scroll to position [0, 0]
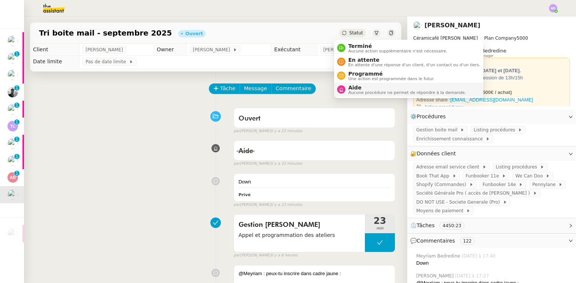
click at [358, 91] on span "Aucune procédure ne permet de répondre à la demande." at bounding box center [407, 93] width 118 height 4
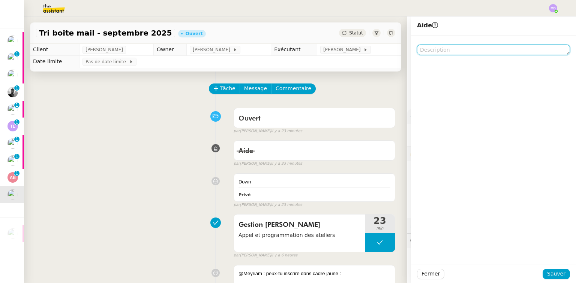
click at [429, 50] on textarea at bounding box center [493, 50] width 153 height 10
drag, startPoint x: 438, startPoint y: 50, endPoint x: 393, endPoint y: 49, distance: 45.0
click at [393, 49] on app-ticket "Tri boite mail - septembre 2025 Ouvert Statut Client Genevieve Landsmann Owner …" at bounding box center [300, 149] width 552 height 267
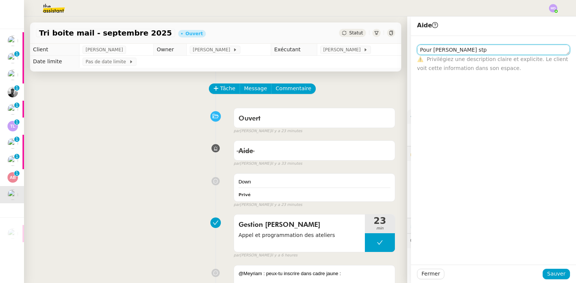
type textarea "Pour tatyana stp"
click at [556, 268] on div "Fermer Sauver" at bounding box center [493, 274] width 165 height 18
drag, startPoint x: 554, startPoint y: 273, endPoint x: 72, endPoint y: 150, distance: 497.2
click at [547, 271] on span "Sauver" at bounding box center [556, 274] width 18 height 9
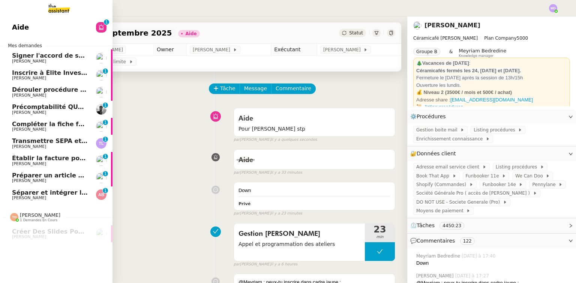
click at [59, 181] on span "[PERSON_NAME]" at bounding box center [50, 181] width 76 height 4
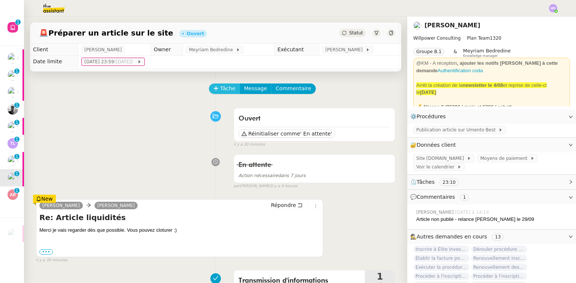
click at [222, 88] on span "Tâche" at bounding box center [227, 88] width 15 height 9
